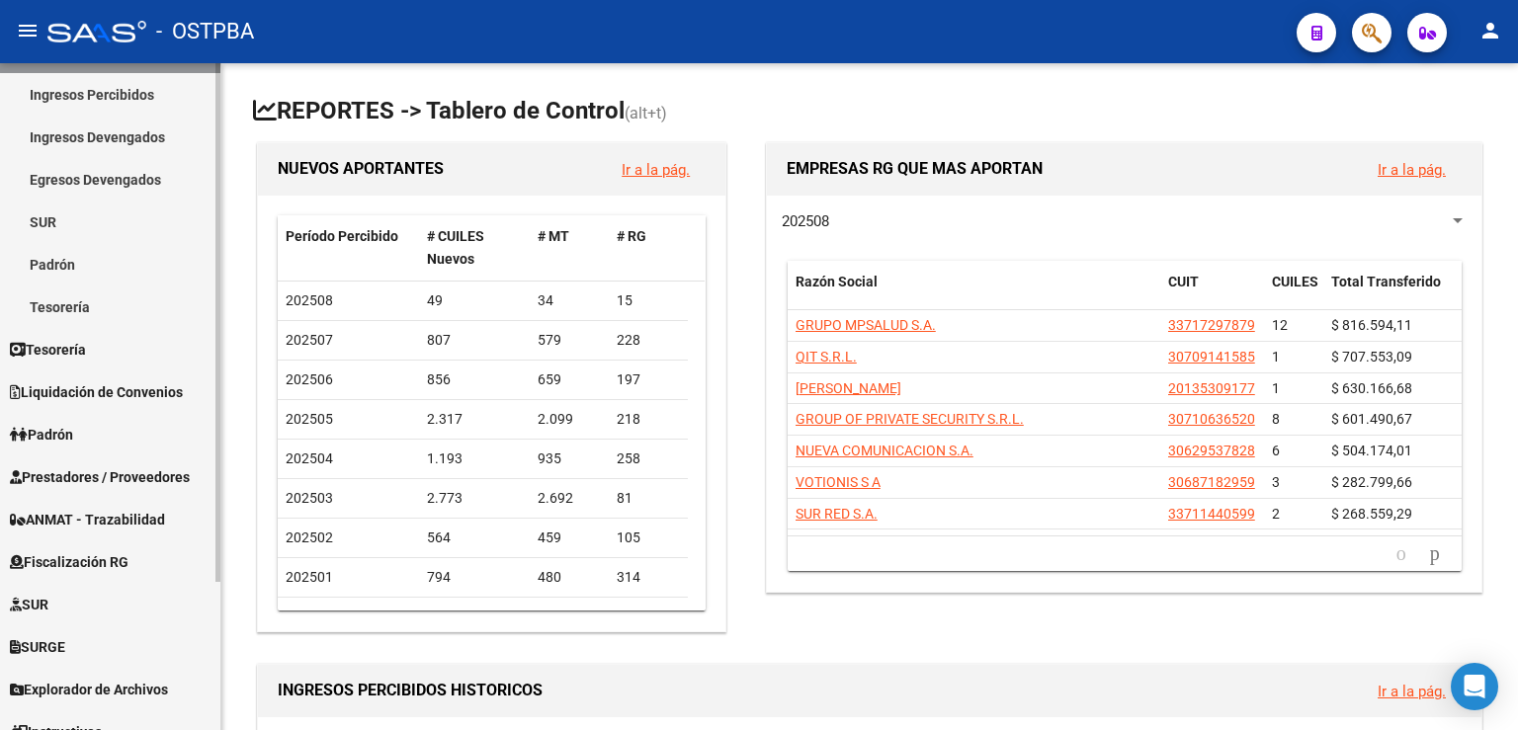
scroll to position [145, 0]
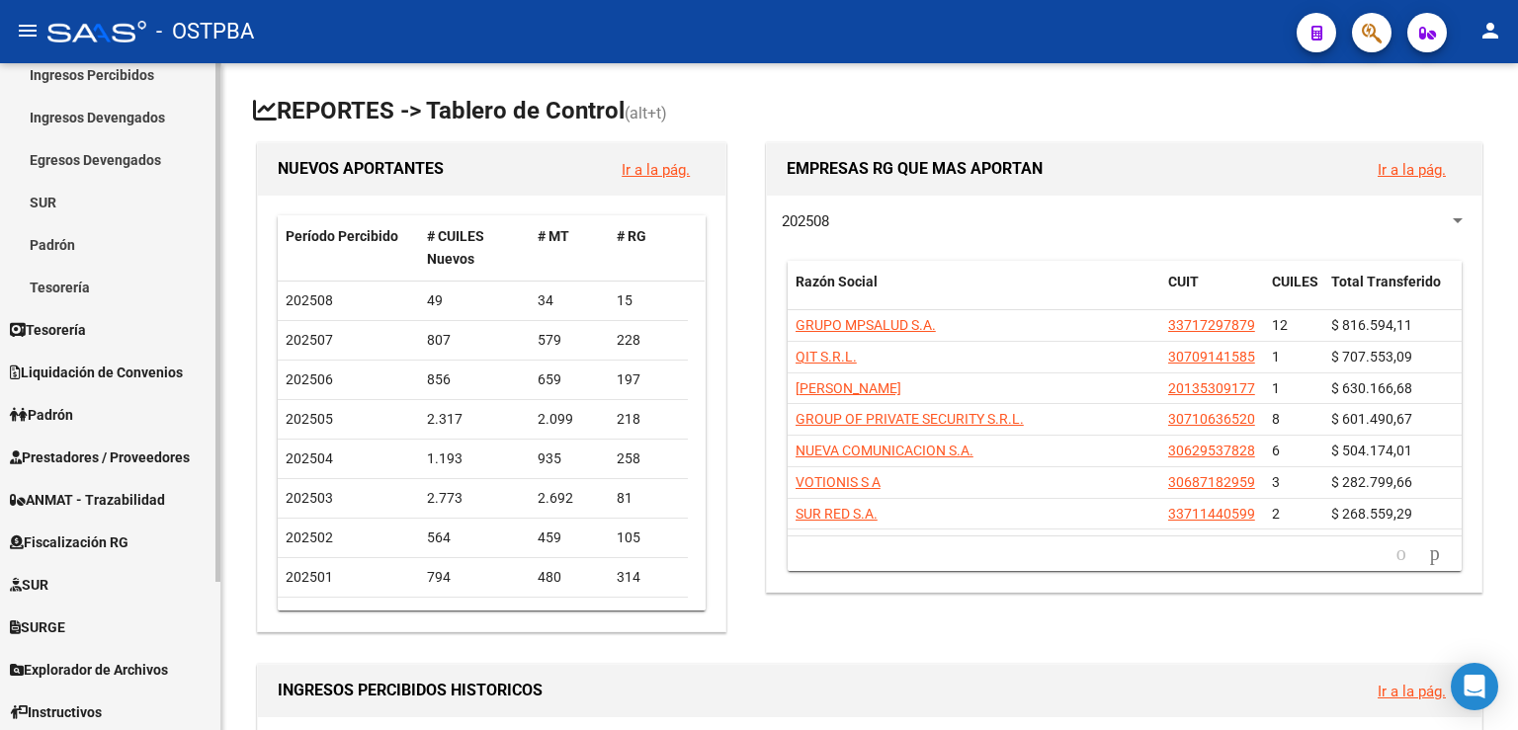
click at [219, 536] on div at bounding box center [217, 322] width 5 height 519
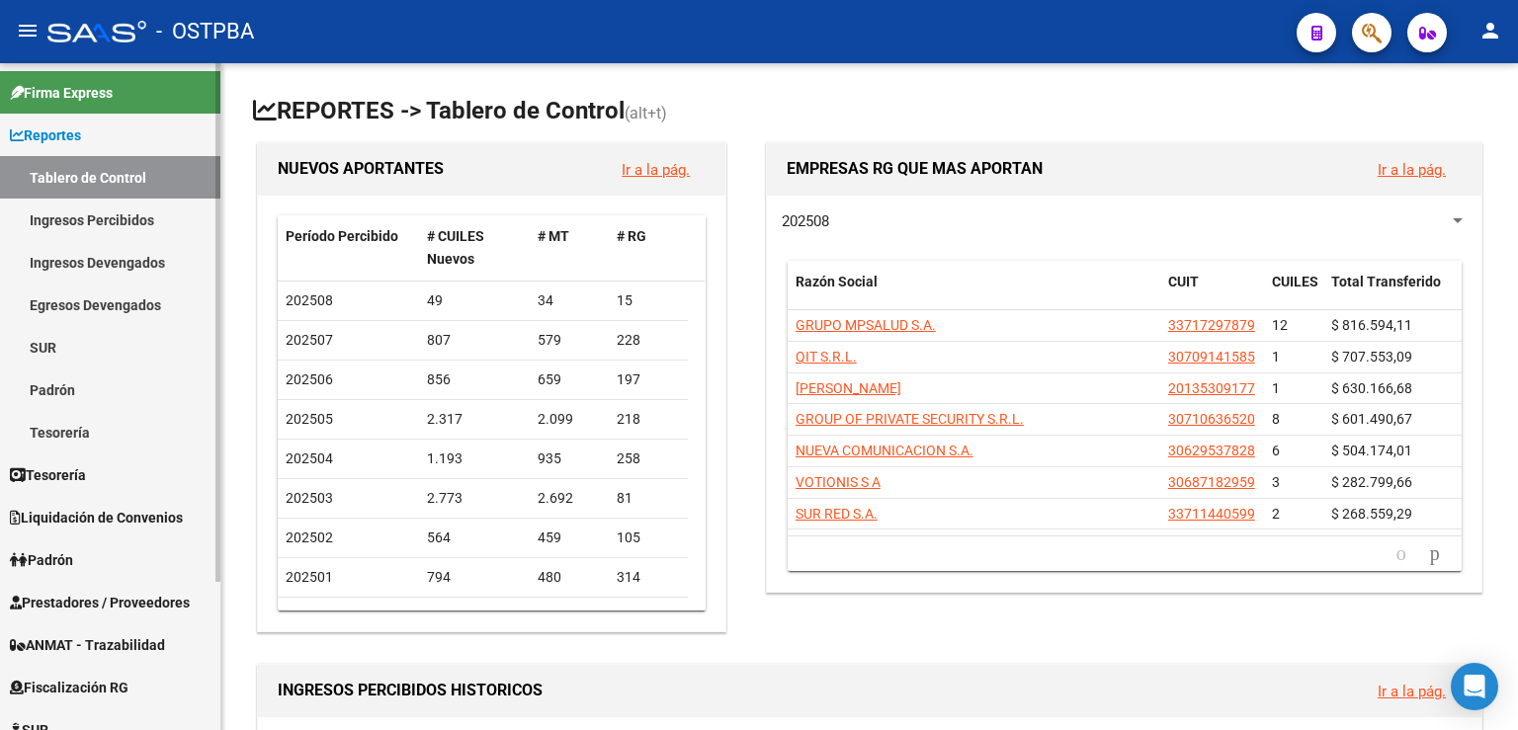
click at [225, 105] on mat-sidenav-container "Firma Express Reportes Tablero de Control Ingresos Percibidos Análisis de todos…" at bounding box center [759, 396] width 1518 height 667
click at [111, 215] on link "Ingresos Percibidos" at bounding box center [110, 220] width 220 height 43
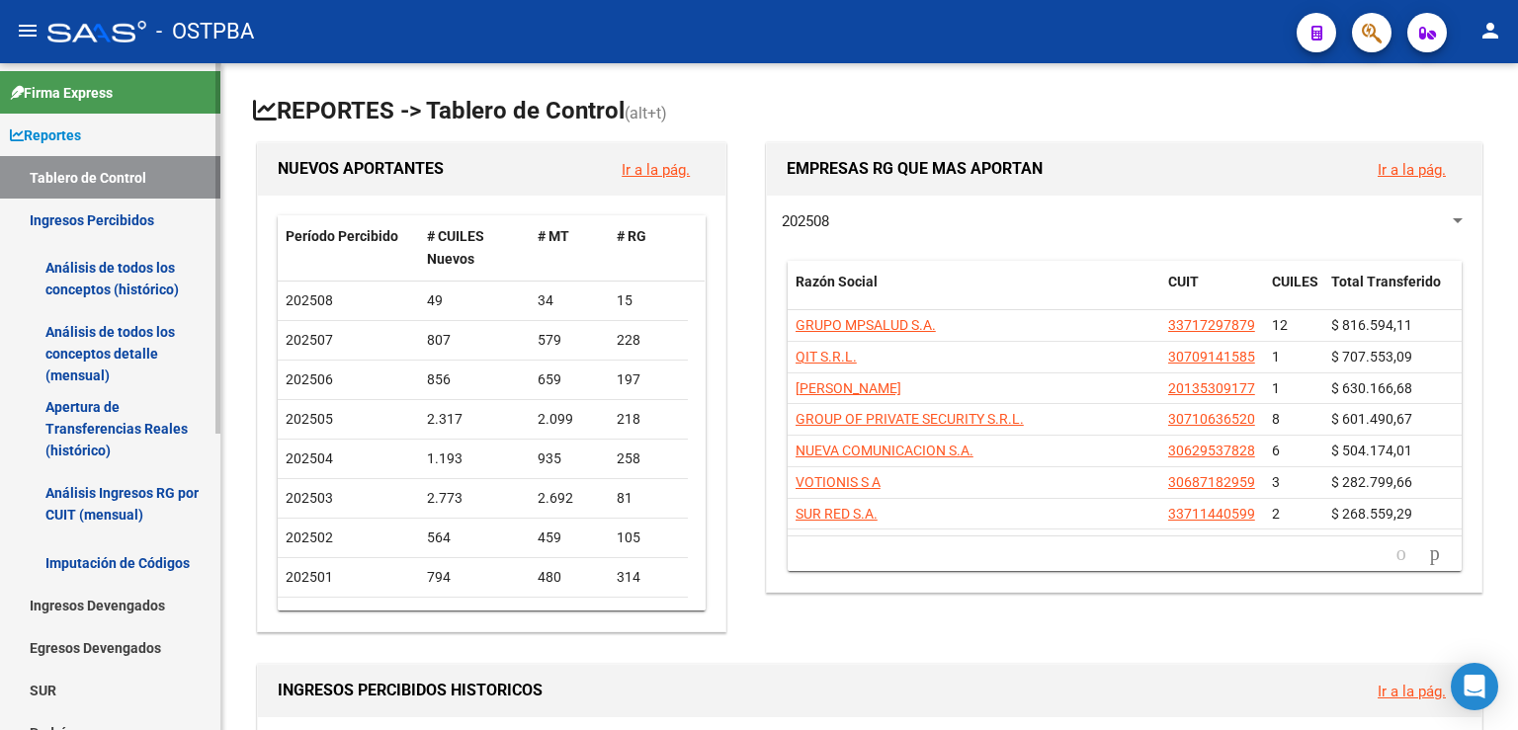
click at [113, 510] on link "Análisis Ingresos RG por CUIT (mensual)" at bounding box center [110, 504] width 220 height 75
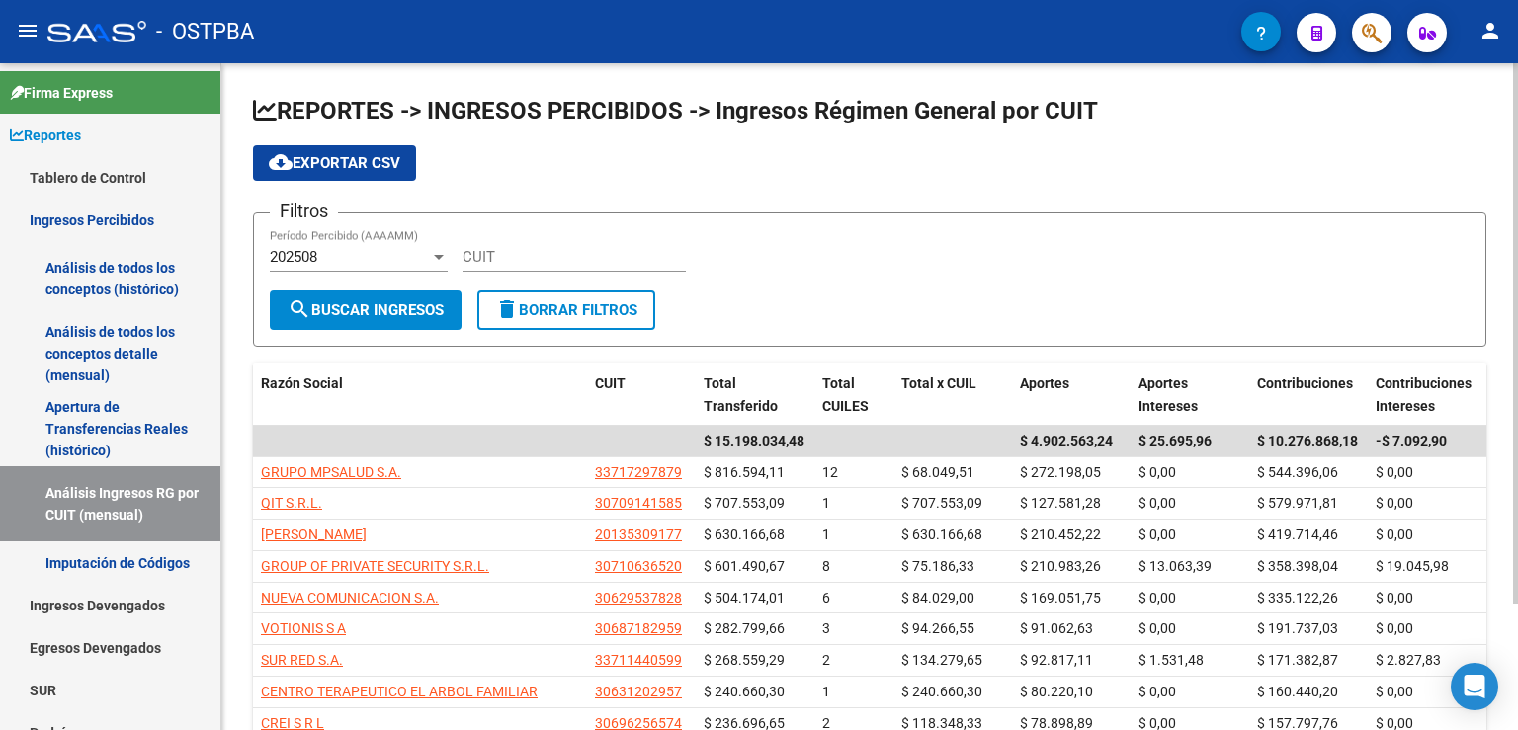
click at [440, 251] on div at bounding box center [439, 257] width 18 height 16
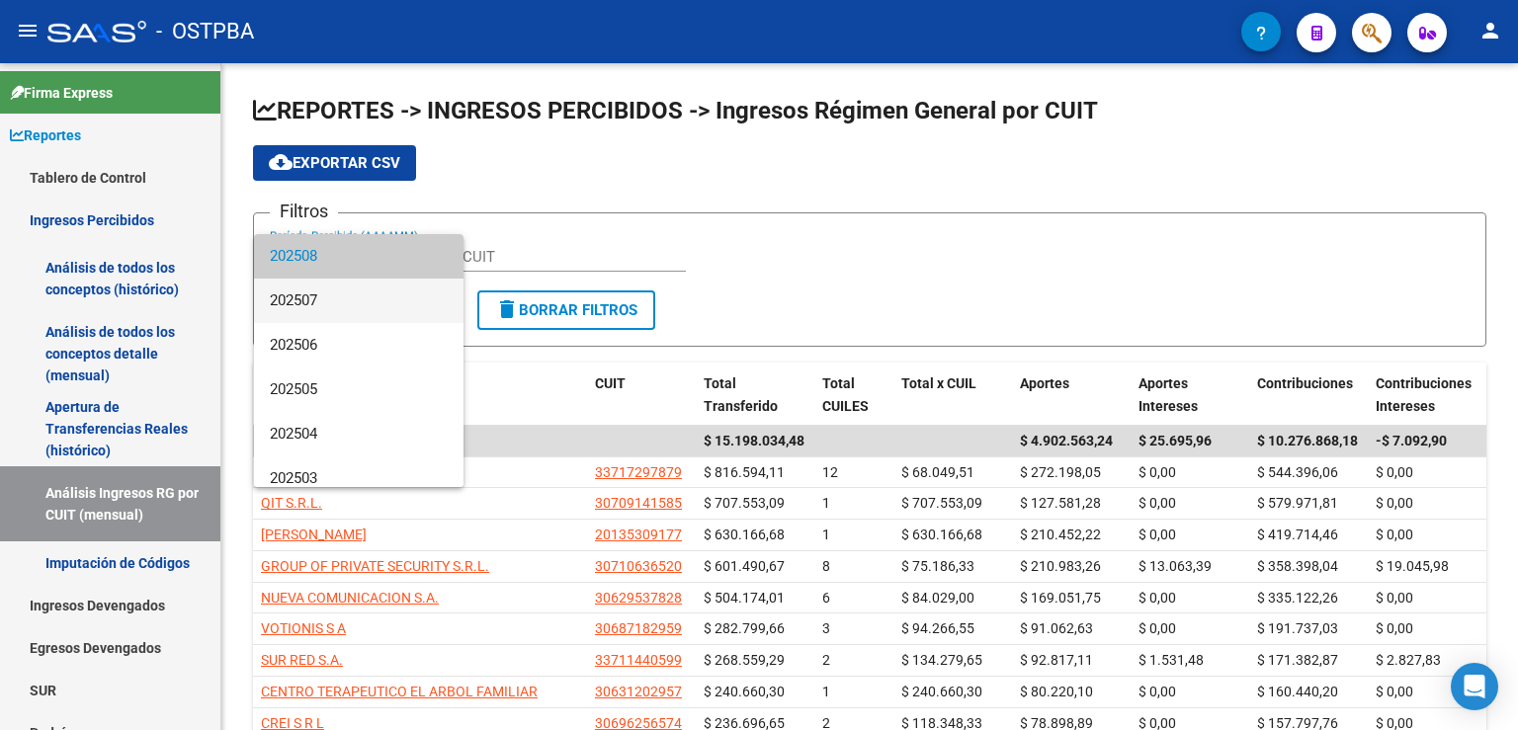
click at [332, 309] on span "202507" at bounding box center [359, 301] width 178 height 44
